Goal: Find specific page/section: Find specific page/section

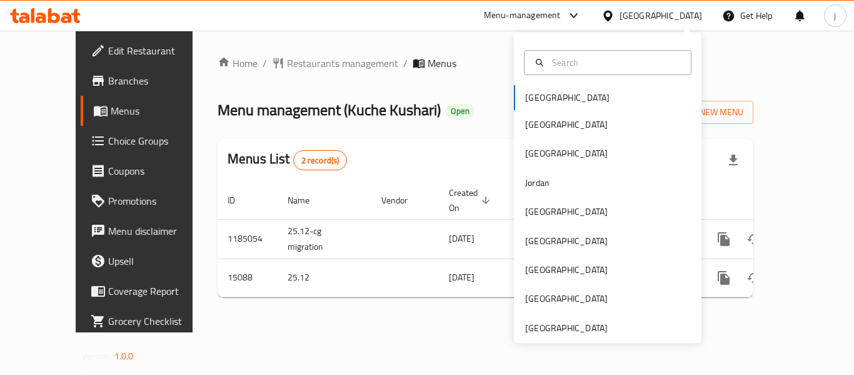
click at [560, 332] on div "[GEOGRAPHIC_DATA]" at bounding box center [566, 328] width 83 height 14
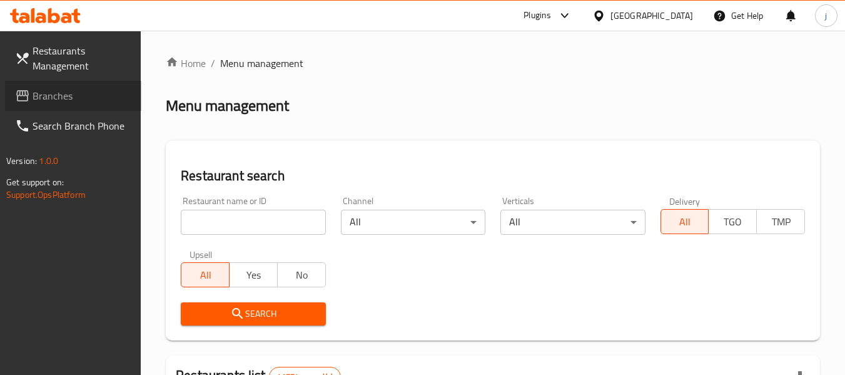
click at [83, 97] on span "Branches" at bounding box center [82, 95] width 99 height 15
